Goal: Use online tool/utility: Utilize a website feature to perform a specific function

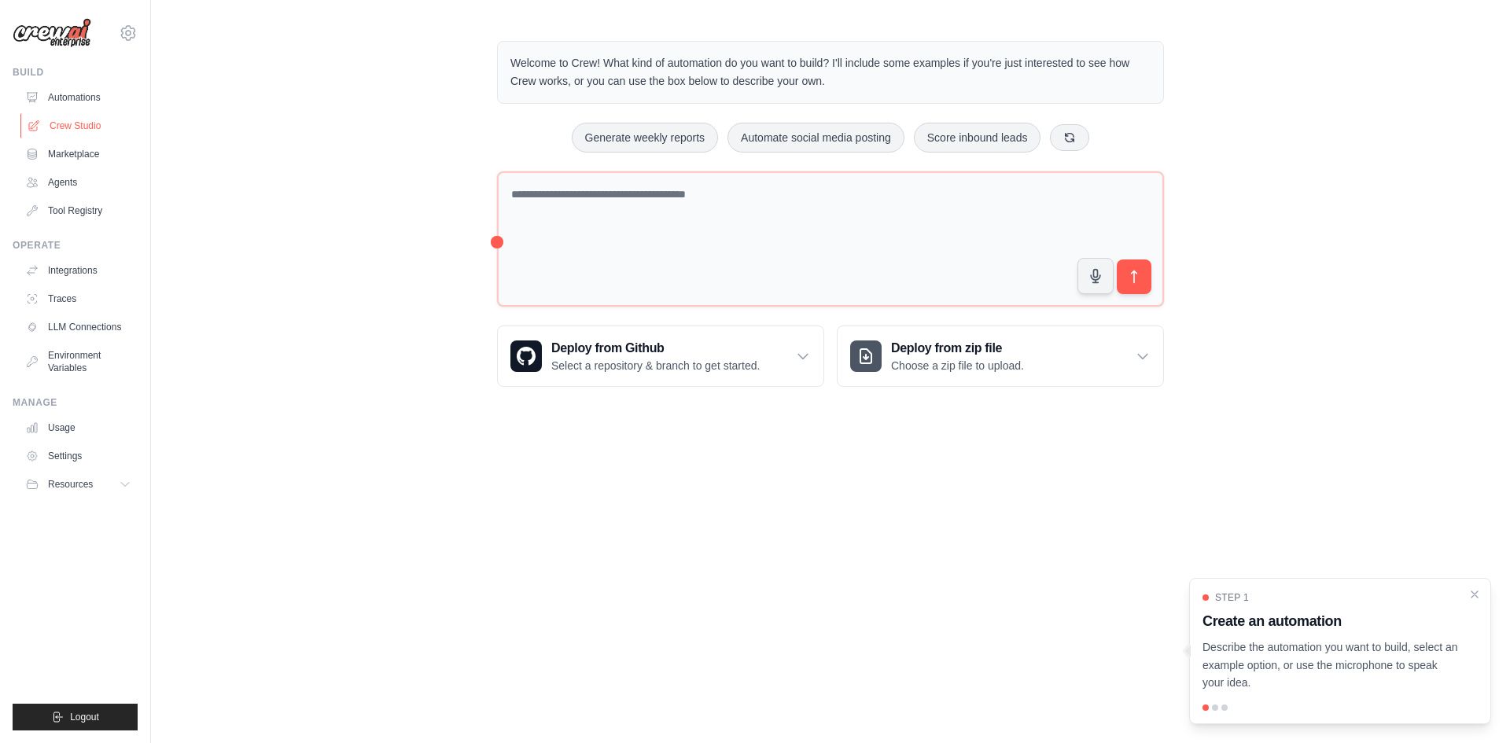
click at [67, 114] on link "Crew Studio" at bounding box center [79, 125] width 119 height 25
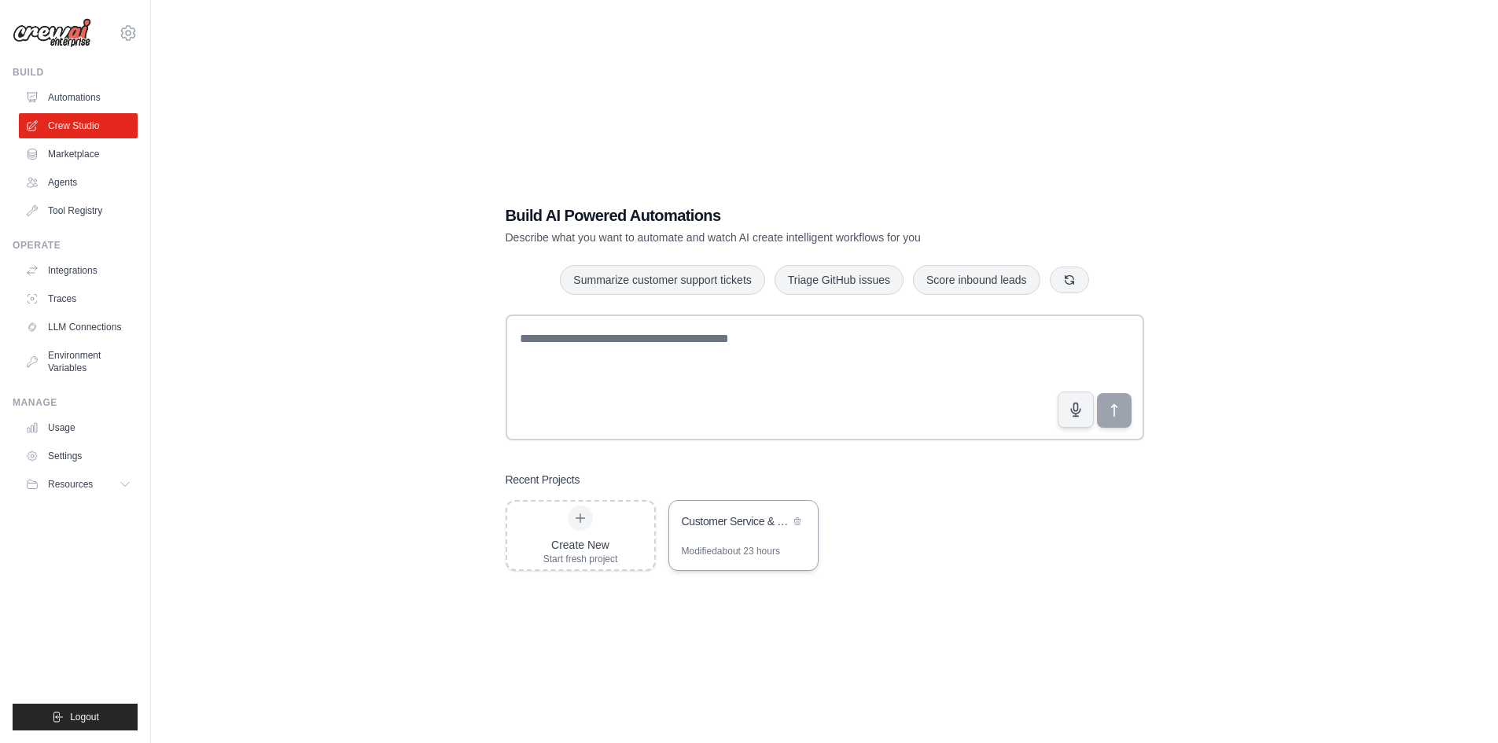
click at [763, 531] on div "Customer Service & Sales Automation Hub" at bounding box center [736, 523] width 108 height 19
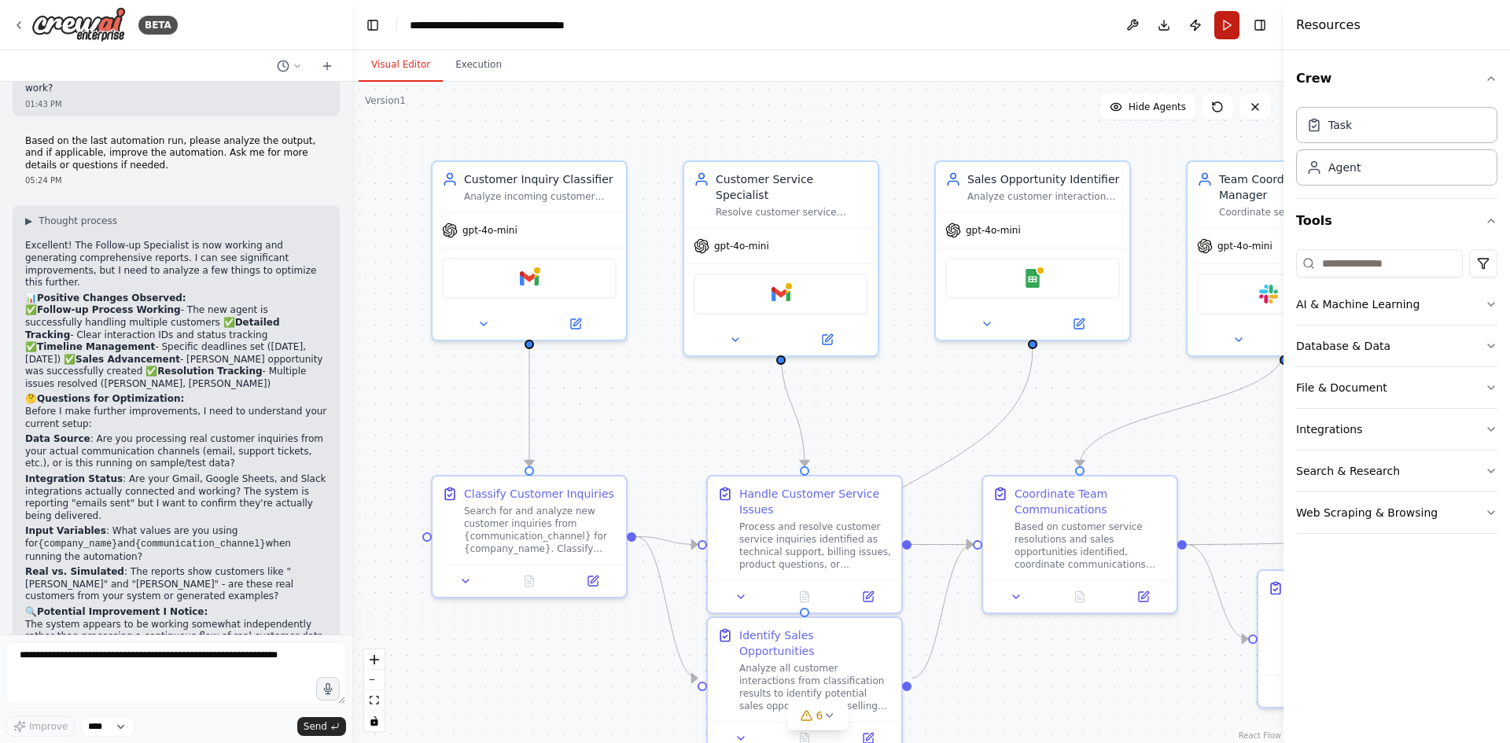
scroll to position [3507, 0]
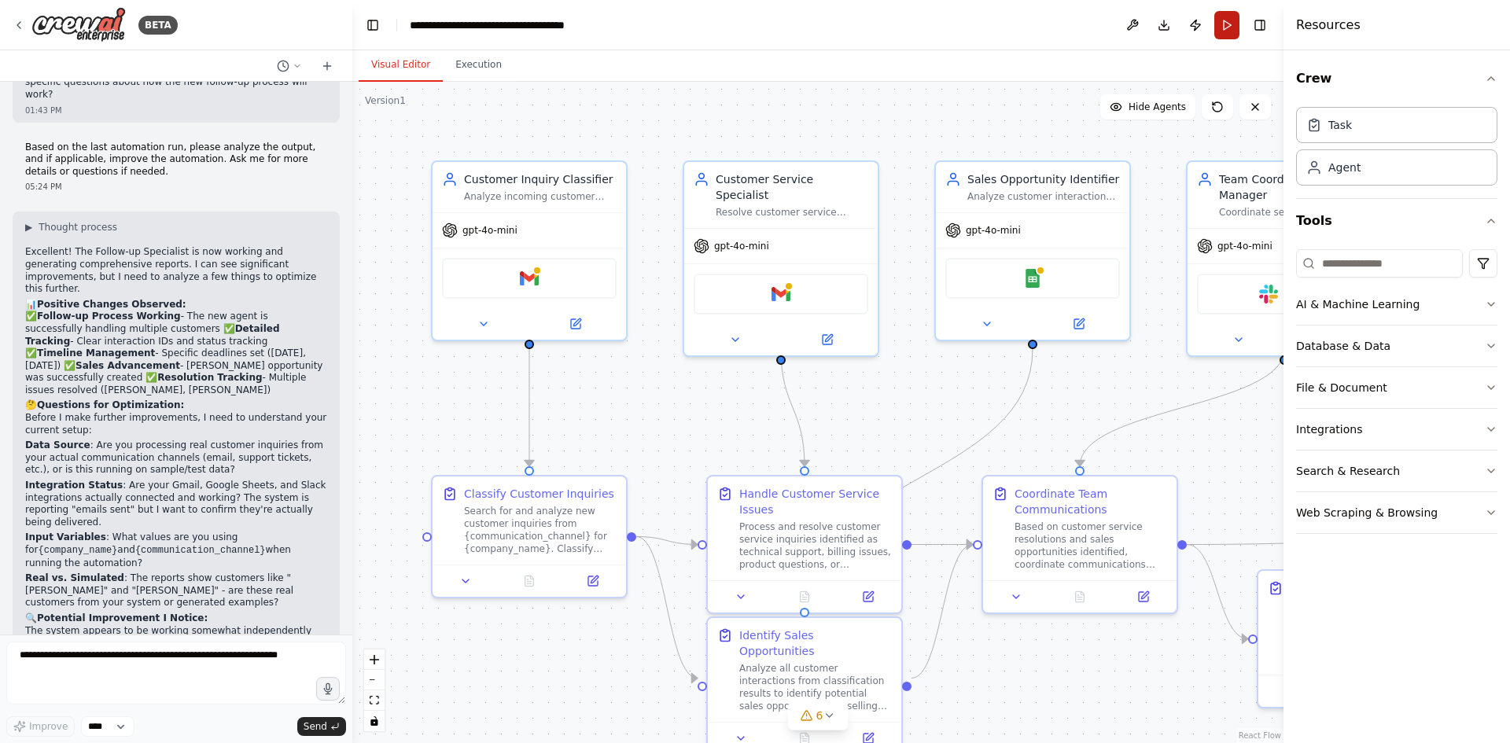
click at [1227, 32] on button "Run" at bounding box center [1226, 25] width 25 height 28
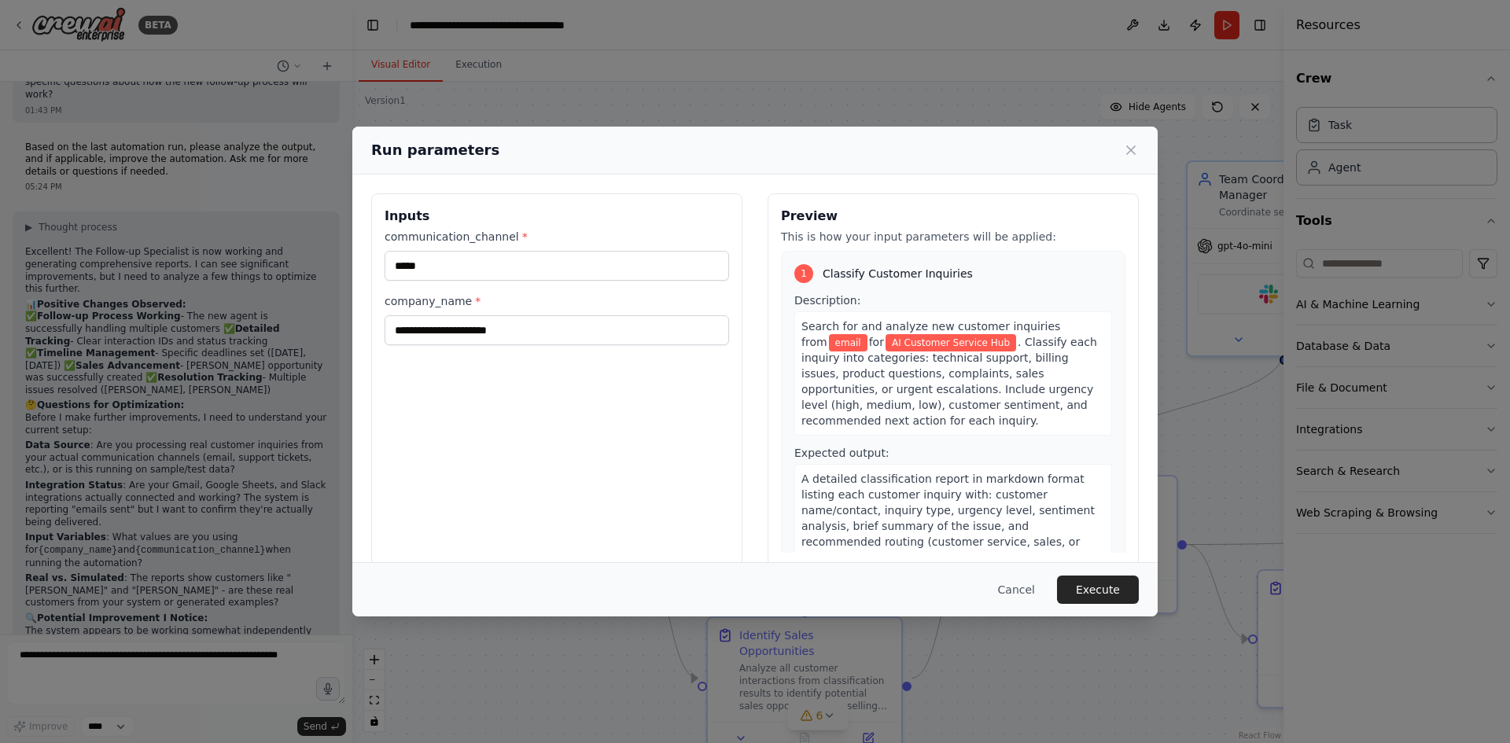
click at [437, 65] on div "**********" at bounding box center [755, 371] width 1510 height 743
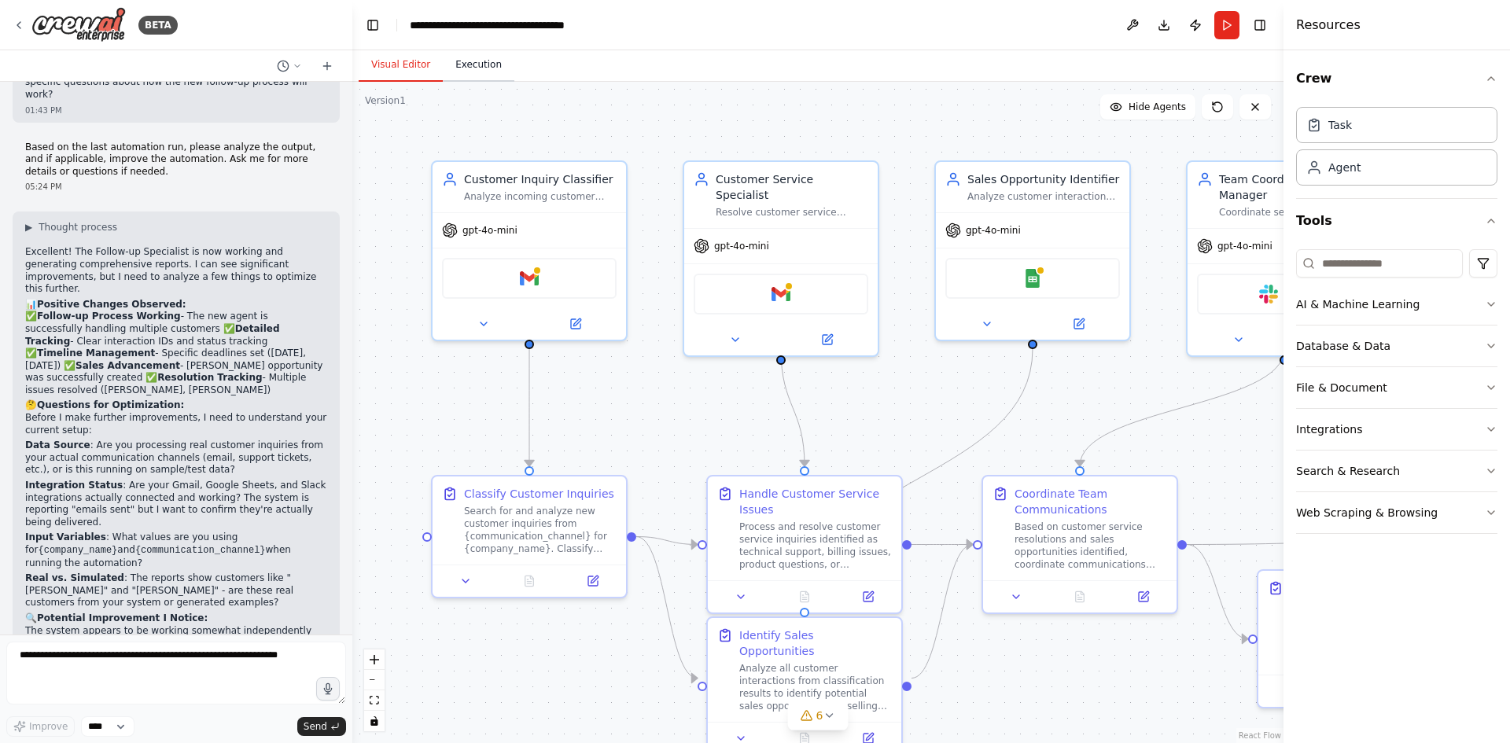
click at [463, 66] on button "Execution" at bounding box center [479, 65] width 72 height 33
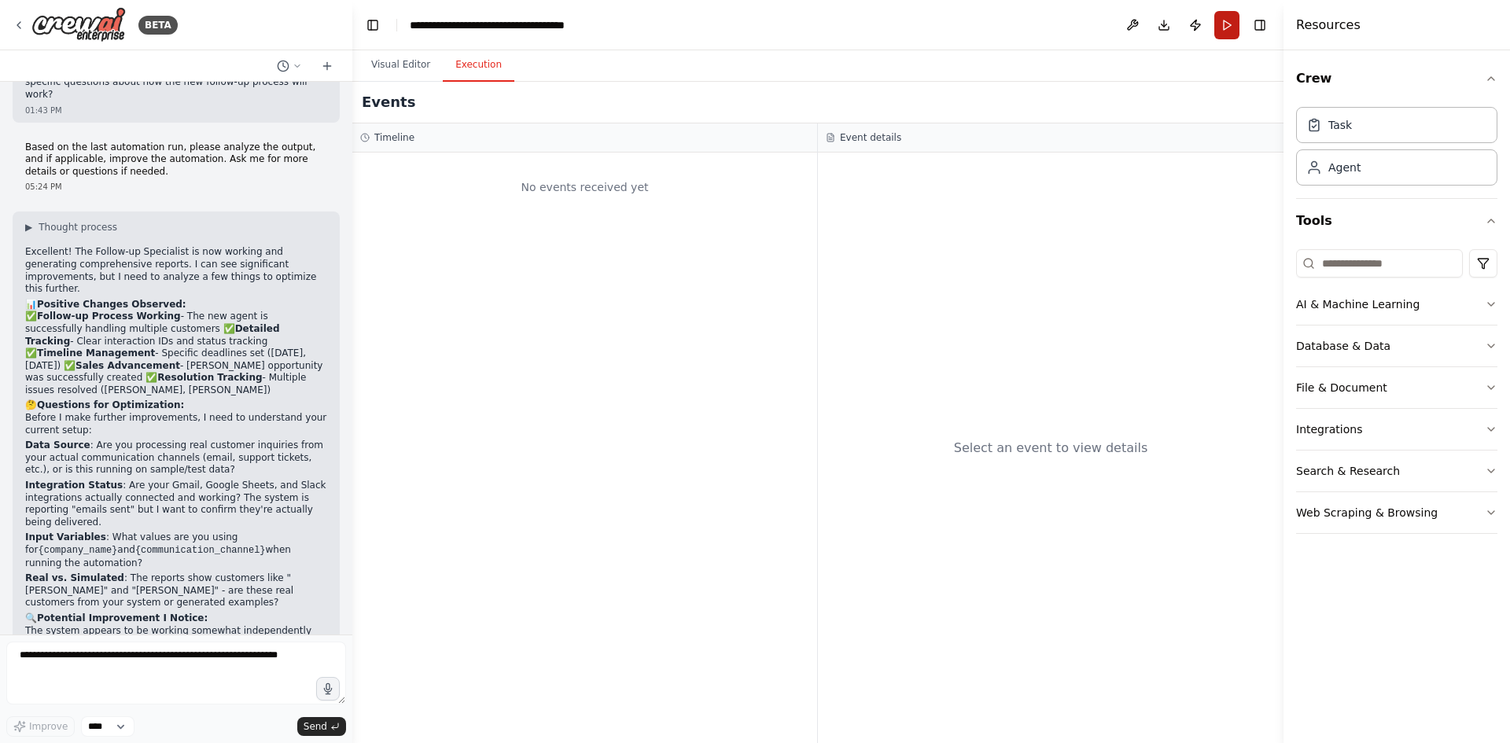
drag, startPoint x: 1227, startPoint y: 20, endPoint x: 1212, endPoint y: 28, distance: 16.5
click at [1226, 23] on button "Run" at bounding box center [1226, 25] width 25 height 28
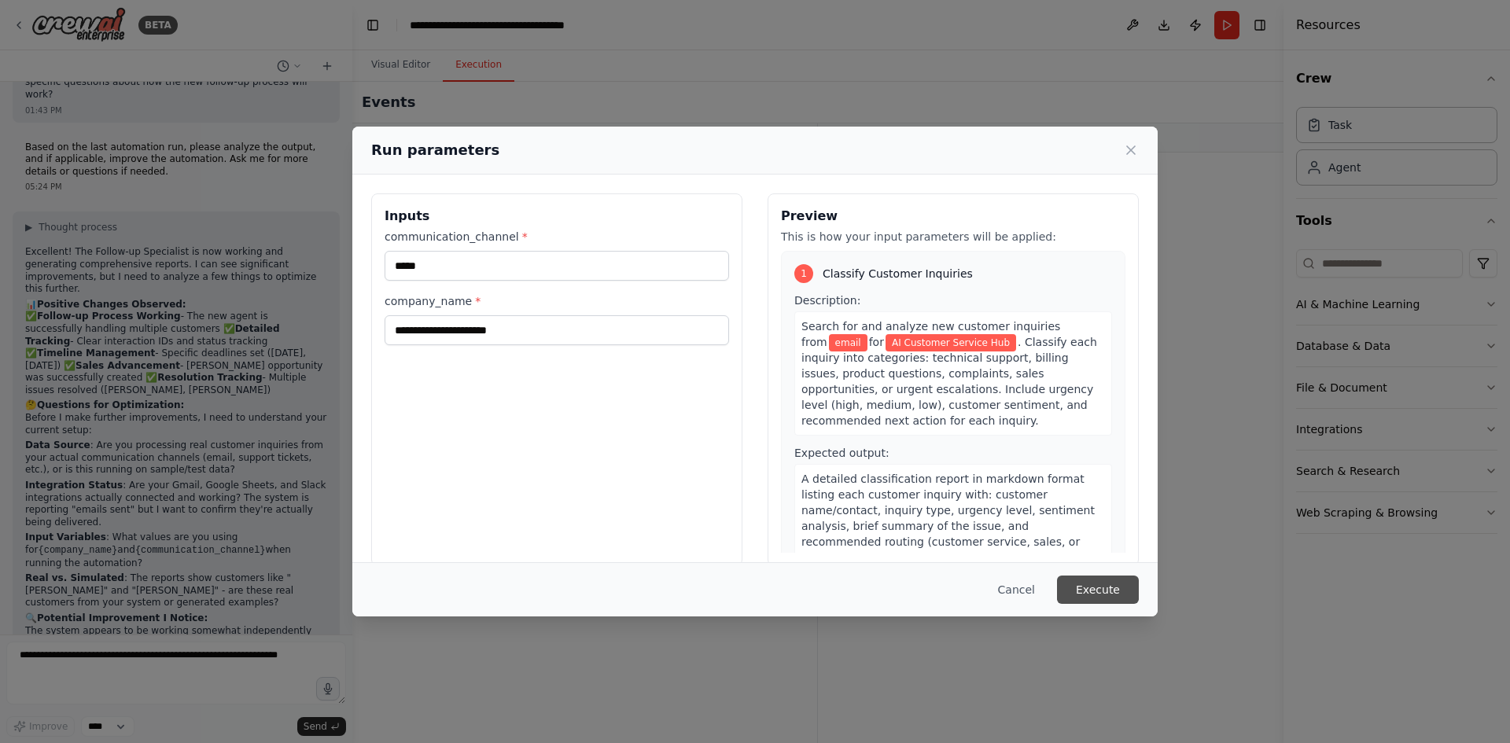
click at [1092, 600] on button "Execute" at bounding box center [1098, 590] width 82 height 28
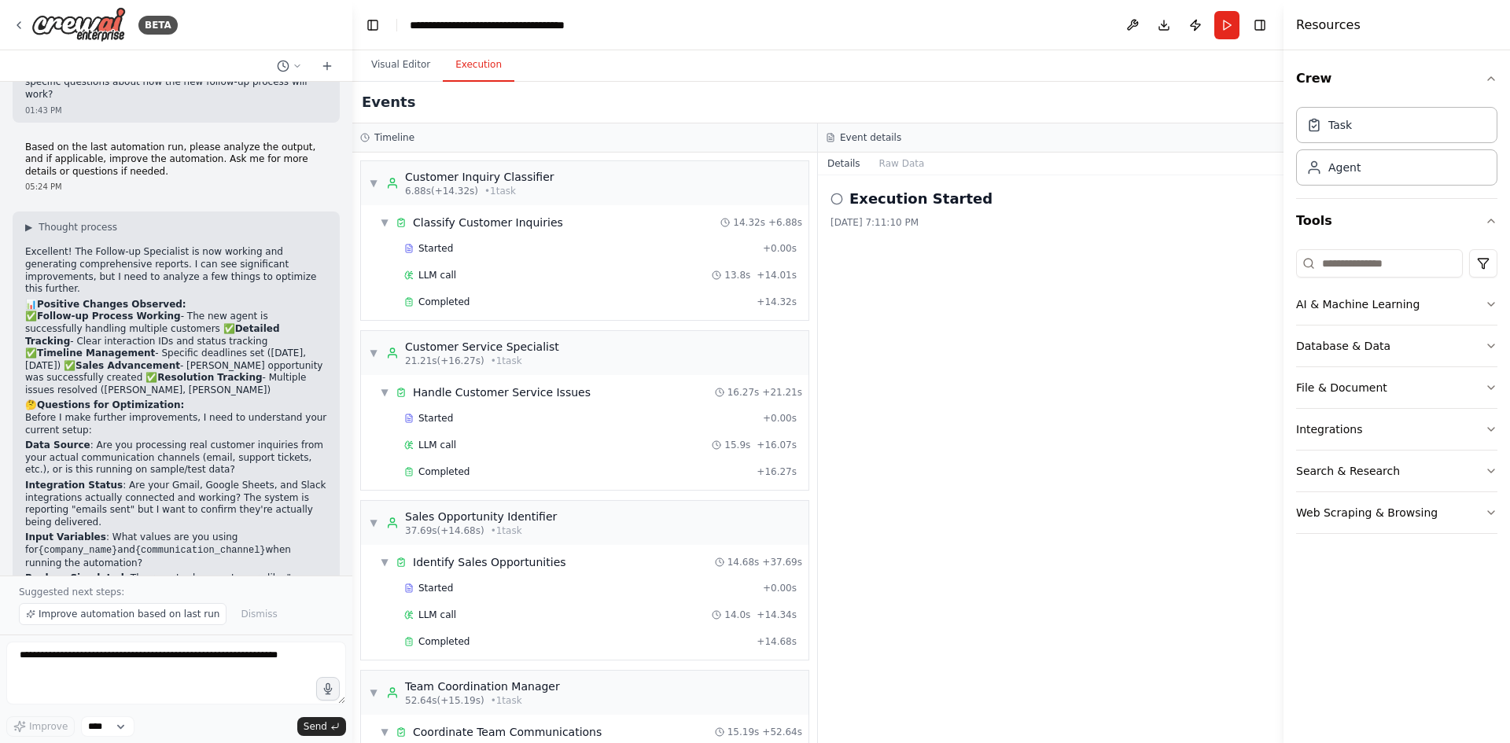
scroll to position [444, 0]
